Goal: Check status: Check status

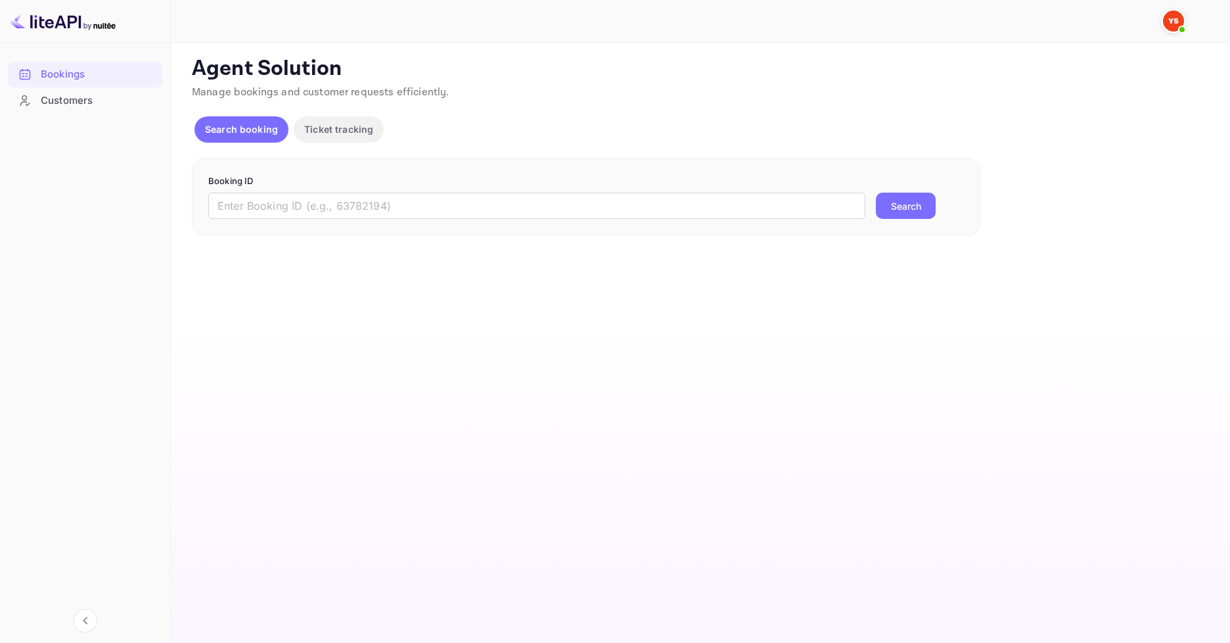
click at [315, 200] on input "text" at bounding box center [536, 206] width 657 height 26
paste input "9692723"
type input "9692723"
click at [918, 211] on button "Search" at bounding box center [906, 206] width 60 height 26
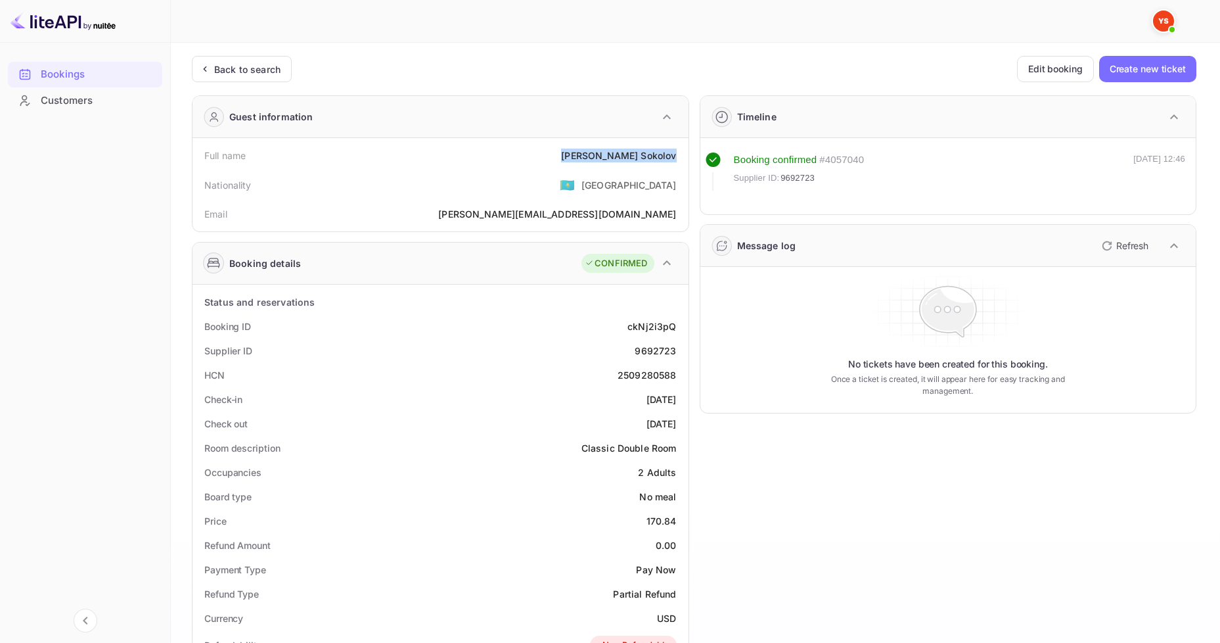
drag, startPoint x: 603, startPoint y: 147, endPoint x: 681, endPoint y: 156, distance: 78.0
click at [681, 156] on div "Full name [PERSON_NAME]" at bounding box center [441, 155] width 486 height 24
copy div "[PERSON_NAME]"
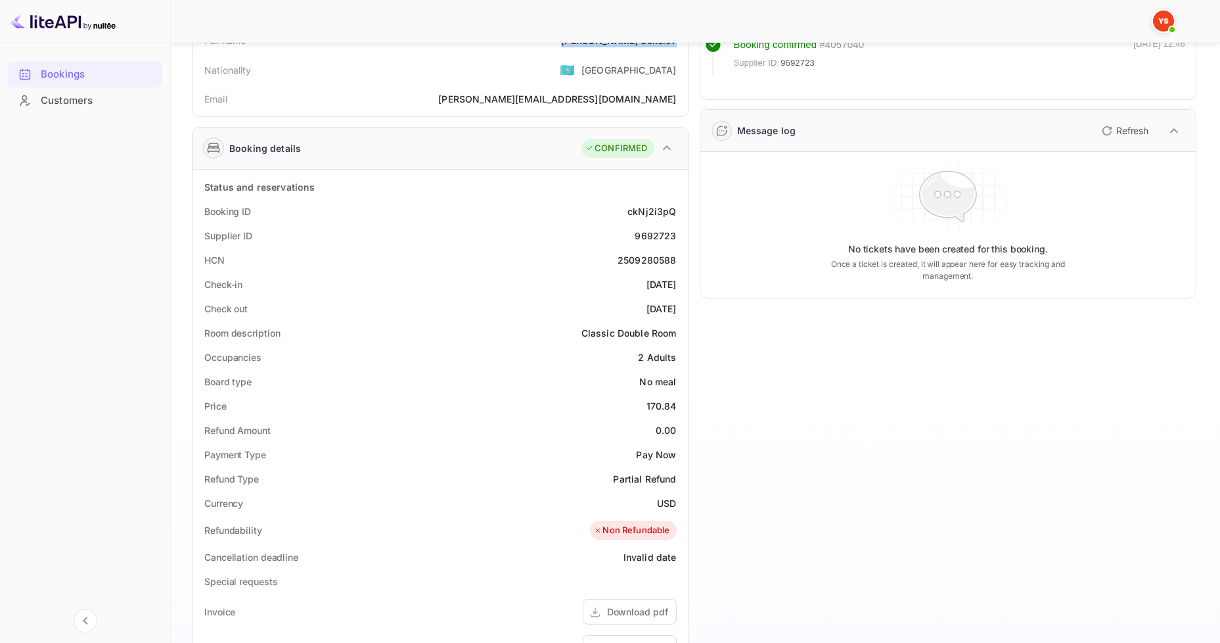
scroll to position [131, 0]
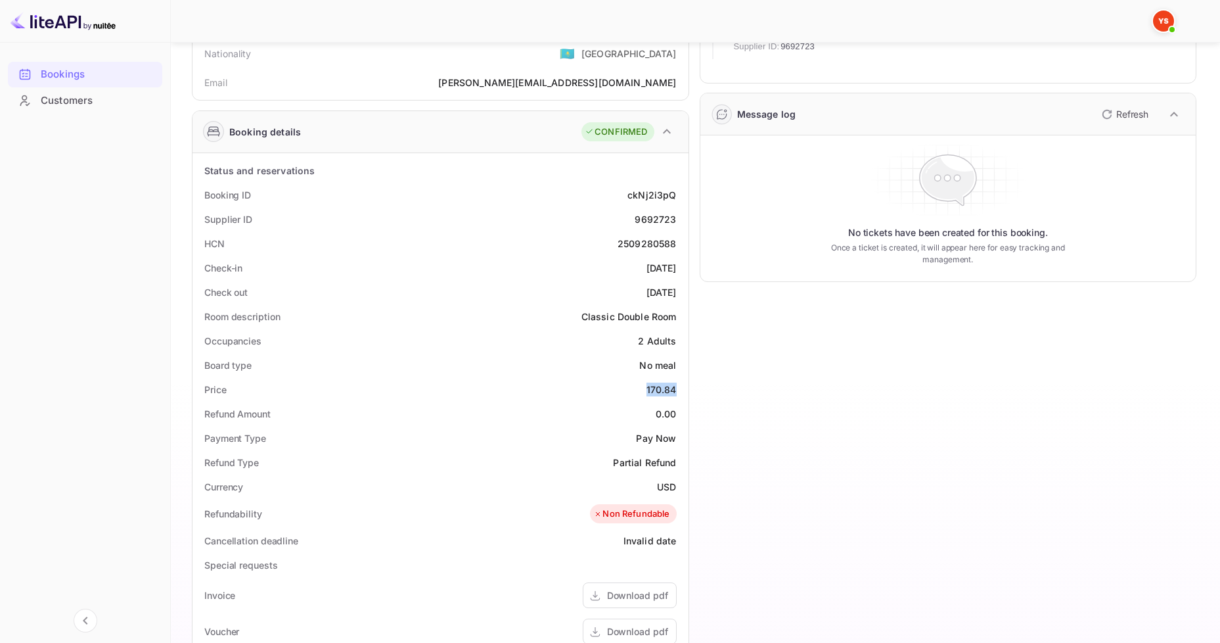
drag, startPoint x: 646, startPoint y: 386, endPoint x: 677, endPoint y: 390, distance: 31.8
click at [677, 390] on div "Price 170.84" at bounding box center [441, 389] width 486 height 24
copy div "170.84"
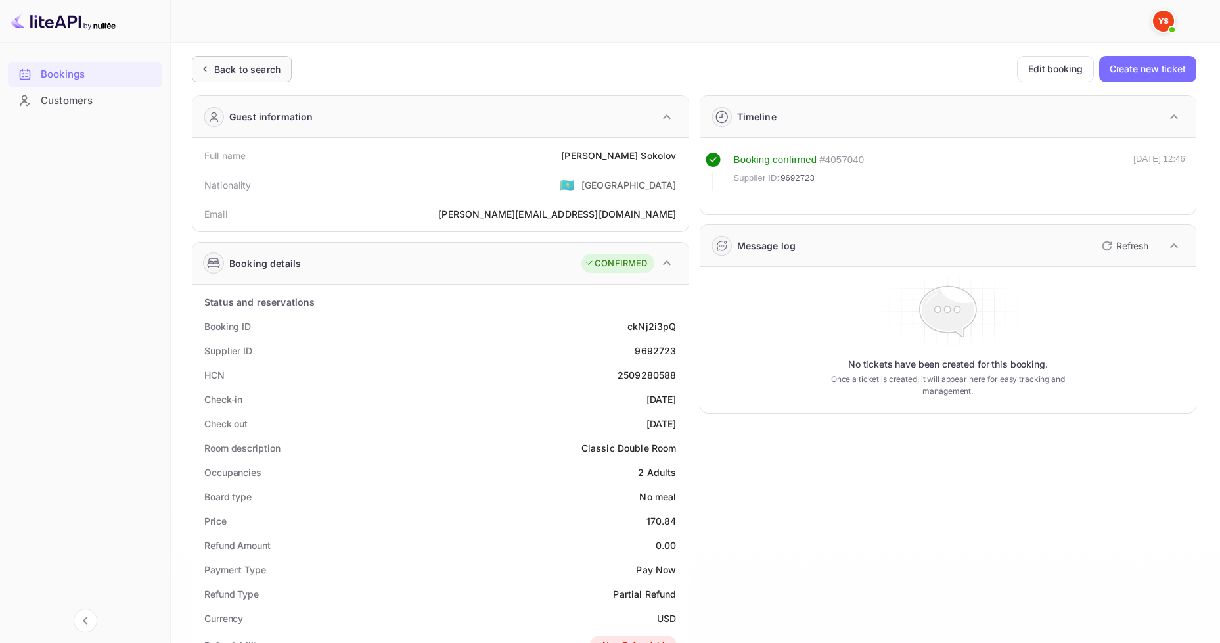
click at [252, 76] on div "Back to search" at bounding box center [242, 69] width 100 height 26
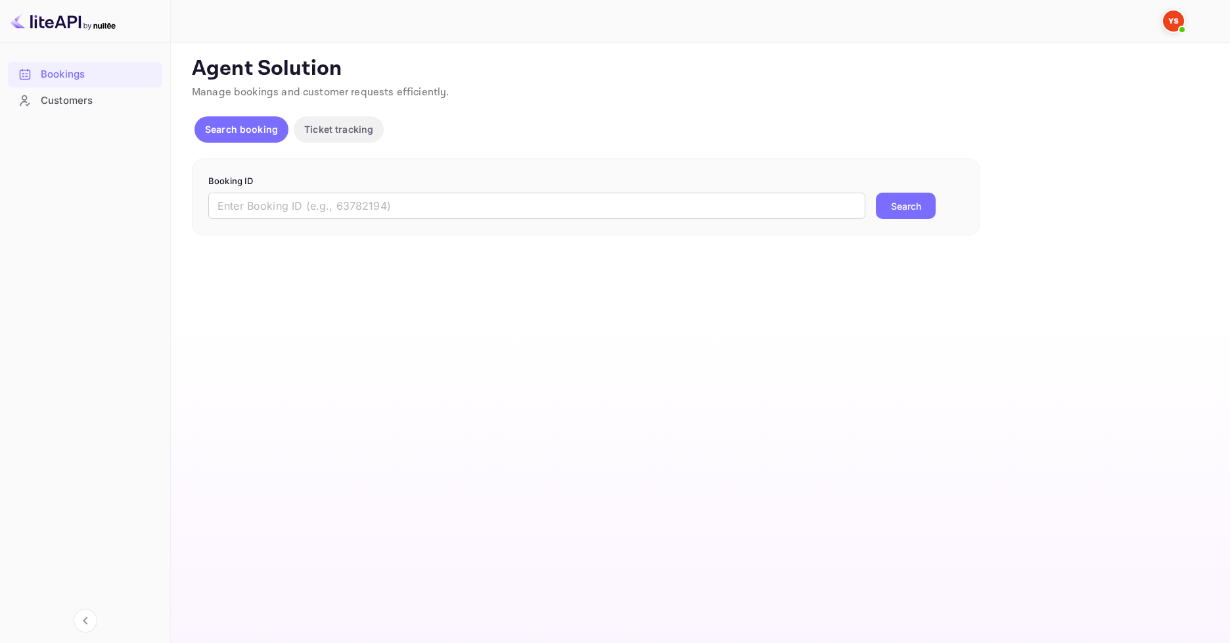
click at [314, 223] on div "Booking ID ​ Search" at bounding box center [586, 197] width 788 height 78
click at [306, 212] on input "text" at bounding box center [536, 206] width 657 height 26
paste input "9692748"
type input "9692748"
click at [899, 209] on button "Search" at bounding box center [906, 206] width 60 height 26
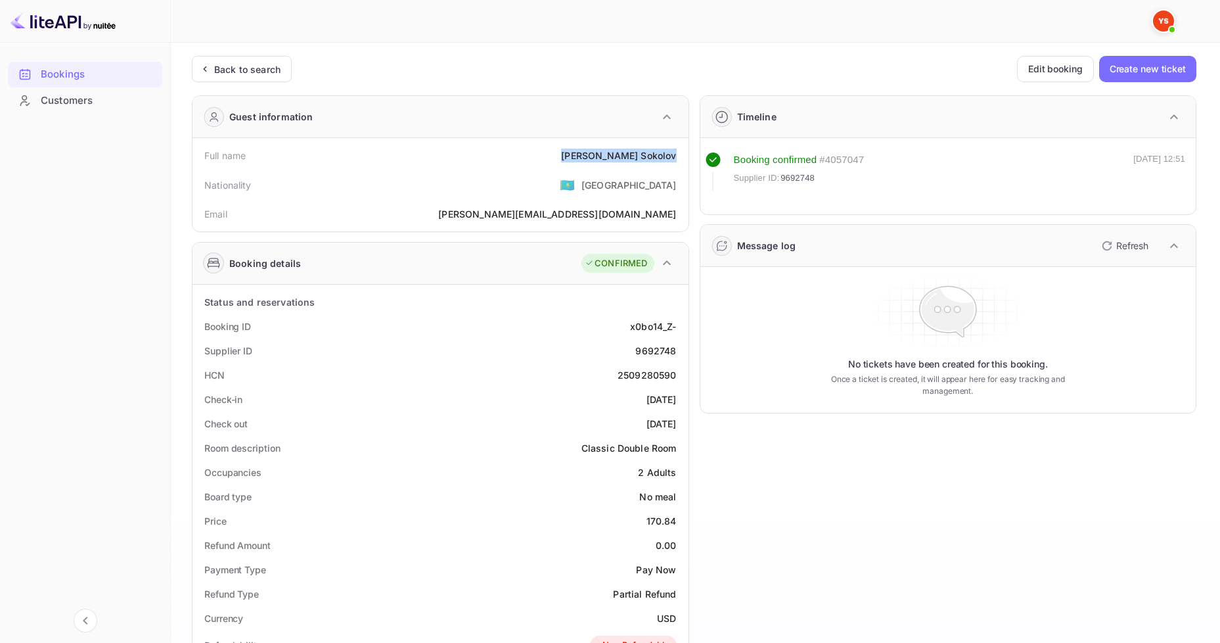
drag, startPoint x: 606, startPoint y: 147, endPoint x: 676, endPoint y: 154, distance: 70.6
click at [676, 154] on div "Full name [PERSON_NAME]" at bounding box center [441, 155] width 486 height 24
copy div "[PERSON_NAME]"
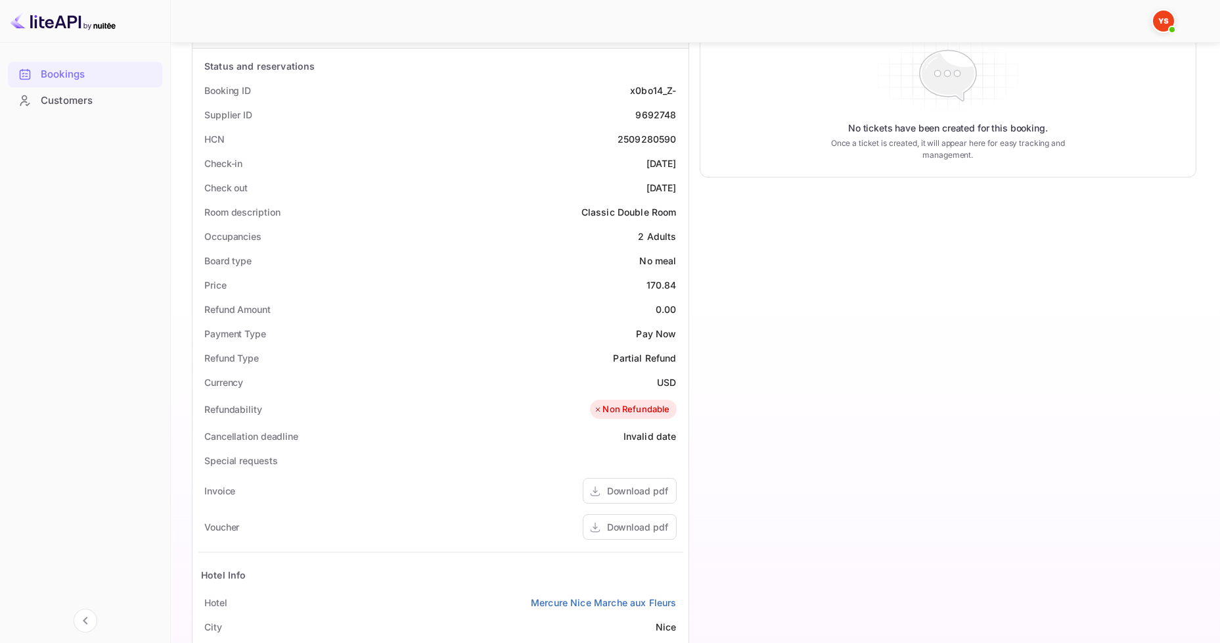
scroll to position [197, 0]
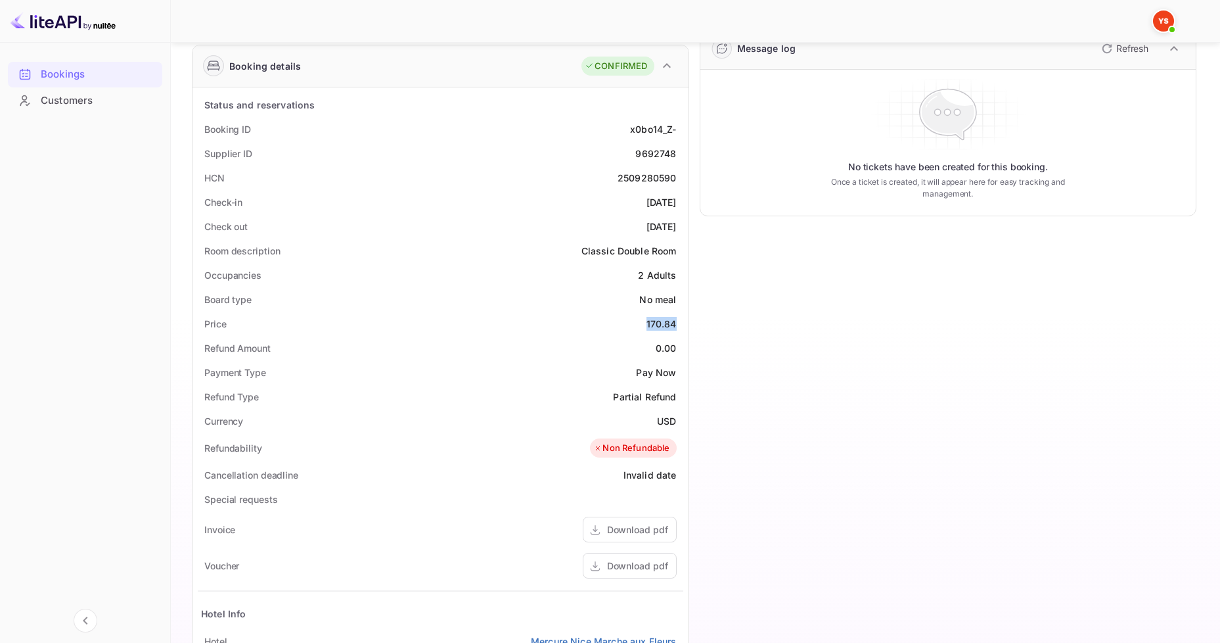
drag, startPoint x: 659, startPoint y: 324, endPoint x: 681, endPoint y: 326, distance: 21.8
click at [681, 326] on div "Price 170.84" at bounding box center [441, 323] width 486 height 24
copy div "170.84"
